Goal: Check status: Check status

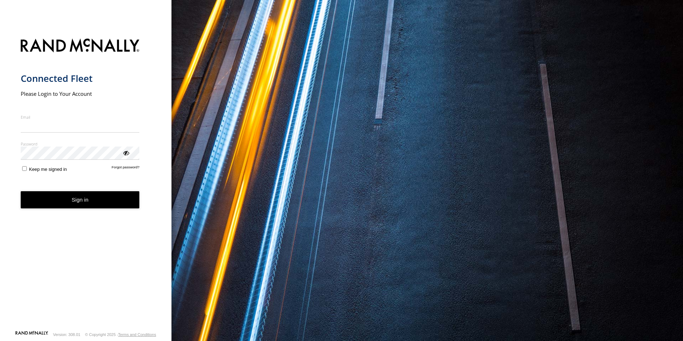
click at [113, 125] on input "Email" at bounding box center [80, 126] width 119 height 13
type input "**********"
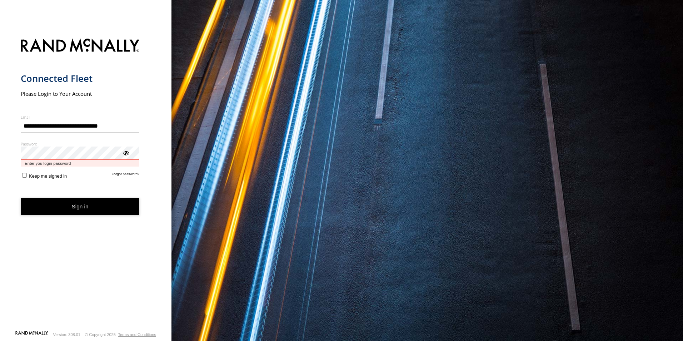
click at [21, 198] on button "Sign in" at bounding box center [80, 206] width 119 height 17
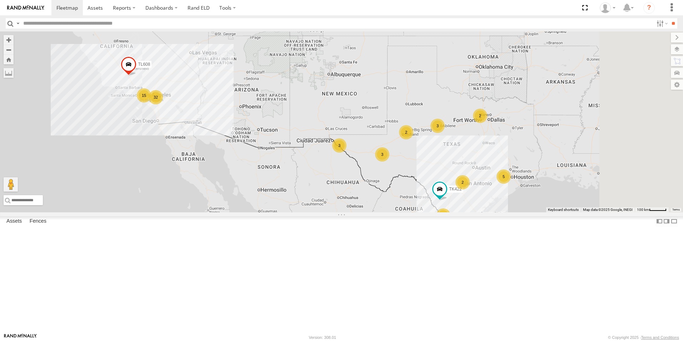
drag, startPoint x: 456, startPoint y: 156, endPoint x: 408, endPoint y: 154, distance: 47.2
click at [408, 154] on div "2 3 TL844 15 32 5 10 3 3 2 2 TK422 TL608" at bounding box center [341, 121] width 683 height 181
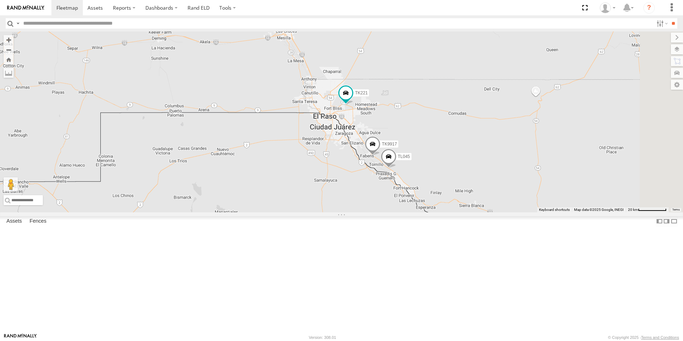
drag, startPoint x: 416, startPoint y: 170, endPoint x: 419, endPoint y: 220, distance: 50.1
click at [419, 212] on div "TL844 TK422 TL608 TL117 TK221 TK938 TL045 TK9917" at bounding box center [341, 121] width 683 height 181
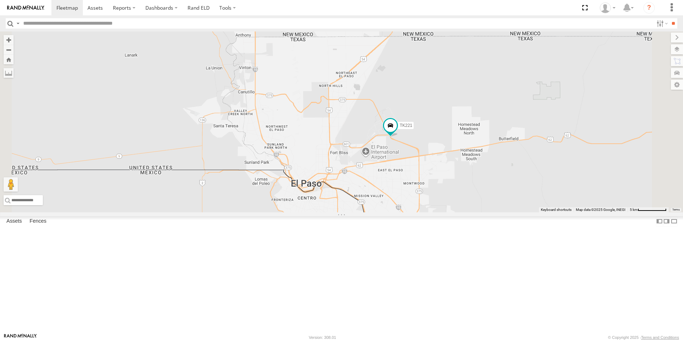
drag, startPoint x: 447, startPoint y: 135, endPoint x: 454, endPoint y: 192, distance: 57.2
click at [454, 192] on div "TL844 TK422 TL608 TL117 TK221 TK938 TL045 TK9917" at bounding box center [341, 121] width 683 height 181
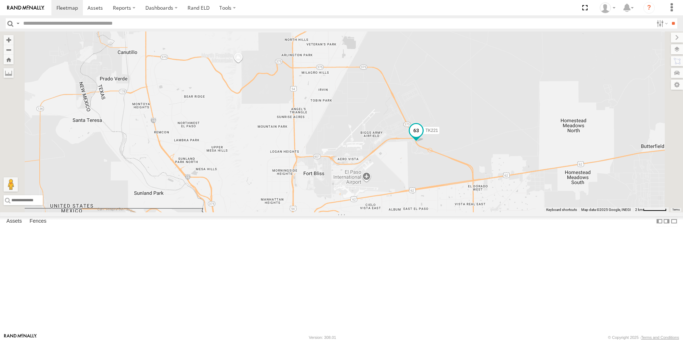
click at [422, 137] on span at bounding box center [415, 130] width 13 height 13
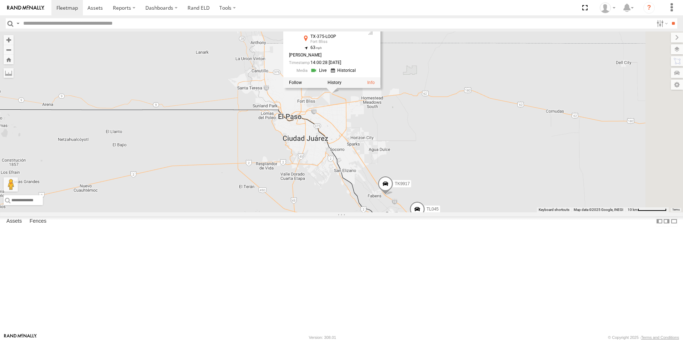
drag, startPoint x: 559, startPoint y: 228, endPoint x: 473, endPoint y: 186, distance: 96.1
click at [473, 186] on div "TL844 TK422 TL608 TL117 TK221 TK938 TL045 TK9917 TK221 All Assets TX-375-LOOP F…" at bounding box center [341, 121] width 683 height 181
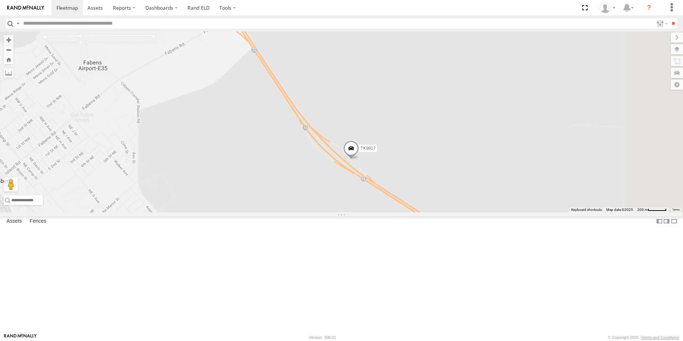
drag, startPoint x: 466, startPoint y: 213, endPoint x: 316, endPoint y: 138, distance: 167.0
click at [316, 138] on div "TL844 TK422 TL608 TL117 TK221 TK938 TL045 TK9917 TK221 All Assets TX-375-LOOP F…" at bounding box center [341, 121] width 683 height 181
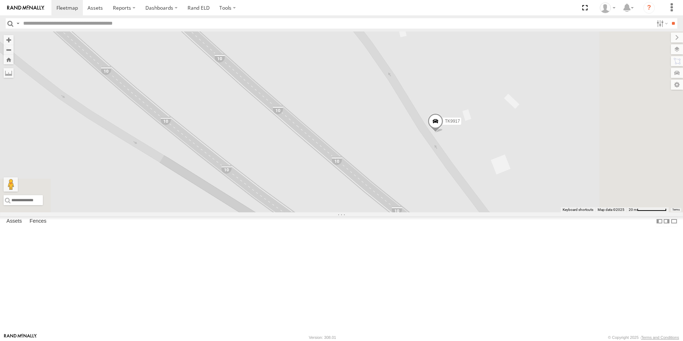
drag, startPoint x: 463, startPoint y: 211, endPoint x: 361, endPoint y: 63, distance: 180.6
click at [361, 63] on div "TL844 TK422 TL608 TL117 TK221 TK938 TL045 TK9917 TK221 All Assets TX-375-LOOP F…" at bounding box center [341, 121] width 683 height 181
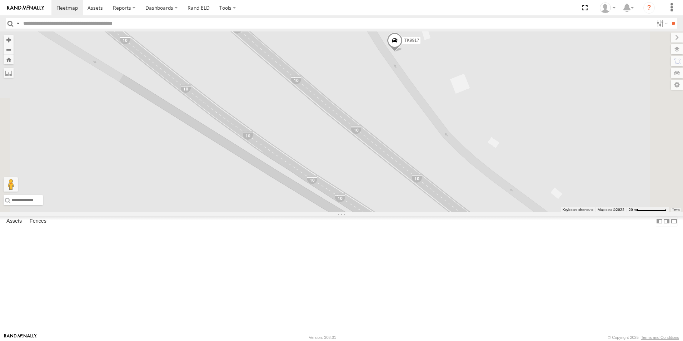
drag, startPoint x: 388, startPoint y: 188, endPoint x: 348, endPoint y: 111, distance: 86.9
click at [348, 111] on div "TL844 TK422 TL608 TL117 TK221 TK938 TL045 TK9917 TK221 All Assets TX-375-LOOP F…" at bounding box center [341, 121] width 683 height 181
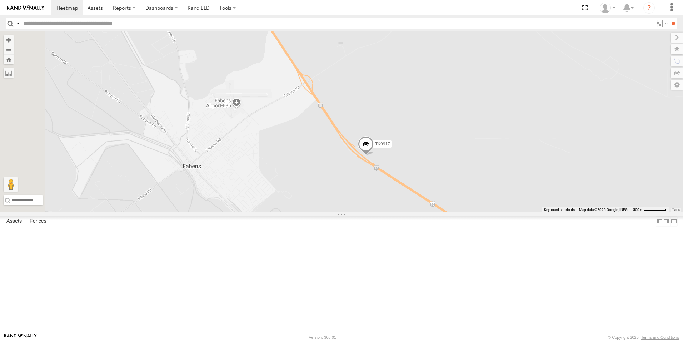
drag, startPoint x: 377, startPoint y: 144, endPoint x: 454, endPoint y: 221, distance: 108.5
click at [454, 212] on div "TL844 TK422 TL608 TL117 TK221 TK938 TL045 TK9917 TK221 All Assets TX-375-LOOP F…" at bounding box center [341, 121] width 683 height 181
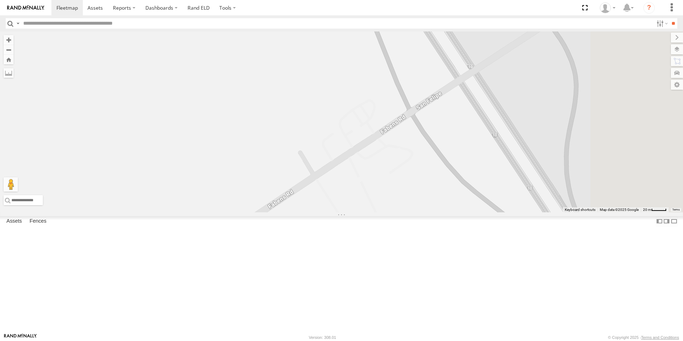
drag, startPoint x: 465, startPoint y: 121, endPoint x: 340, endPoint y: 241, distance: 173.7
click at [340, 212] on div "TL844 TK422 TL608 TL117 TK221 TK938 TL045 TK9917 TK221 All Assets TX-375-LOOP F…" at bounding box center [341, 121] width 683 height 181
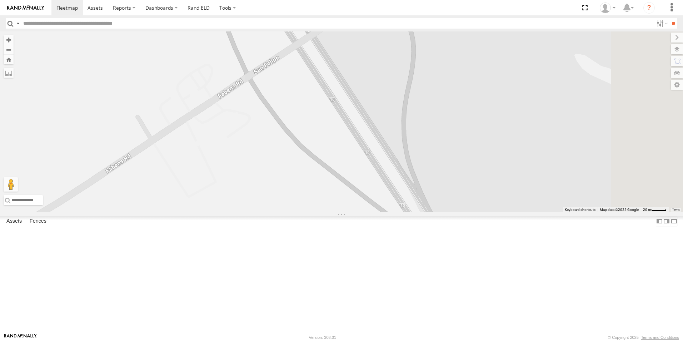
drag, startPoint x: 428, startPoint y: 230, endPoint x: 301, endPoint y: 157, distance: 146.3
click at [301, 157] on div "TL844 TK422 TL608 TL117 TK221 TK938 TL045 TK9917 TK221 All Assets TX-375-LOOP F…" at bounding box center [341, 121] width 683 height 181
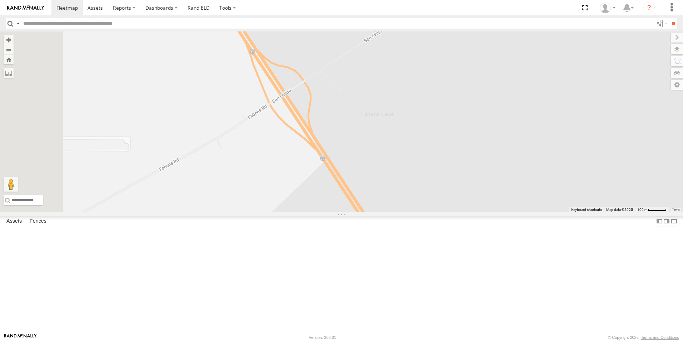
drag, startPoint x: 309, startPoint y: 152, endPoint x: 359, endPoint y: 165, distance: 51.2
click at [359, 165] on div "TL844 TK422 TL608 TL117 TK221 TK938 TL045 TK9917 TK221 All Assets TX-375-LOOP F…" at bounding box center [341, 121] width 683 height 181
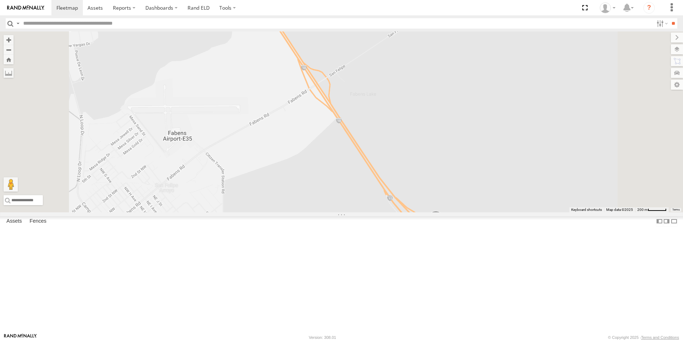
drag, startPoint x: 335, startPoint y: 193, endPoint x: 359, endPoint y: 236, distance: 49.2
click at [359, 212] on div "TK9917" at bounding box center [341, 121] width 683 height 181
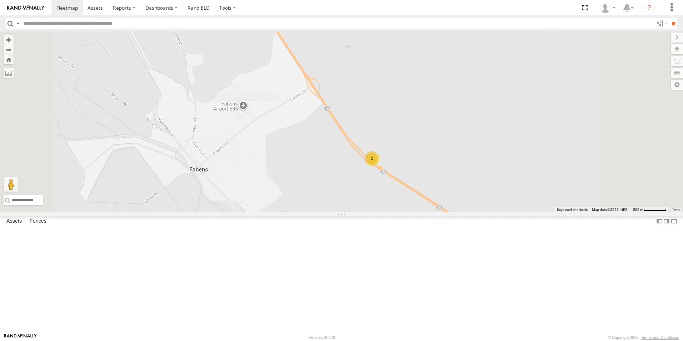
click at [379, 165] on div "2" at bounding box center [371, 158] width 14 height 14
